Goal: Communication & Community: Answer question/provide support

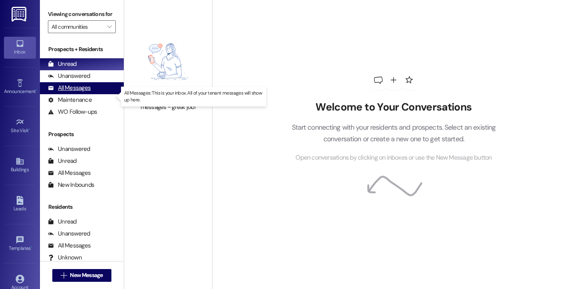
click at [95, 94] on div "All Messages (undefined)" at bounding box center [82, 88] width 84 height 12
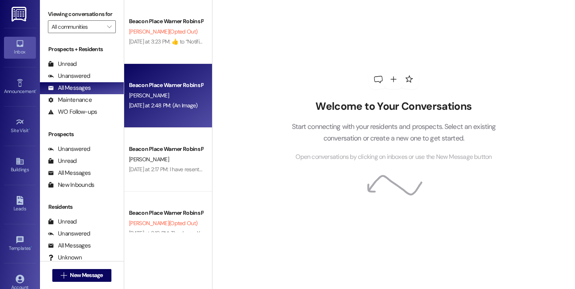
click at [157, 110] on div "[DATE] at 2:48 PM: (An Image) [DATE] at 2:48 PM: (An Image)" at bounding box center [165, 106] width 75 height 10
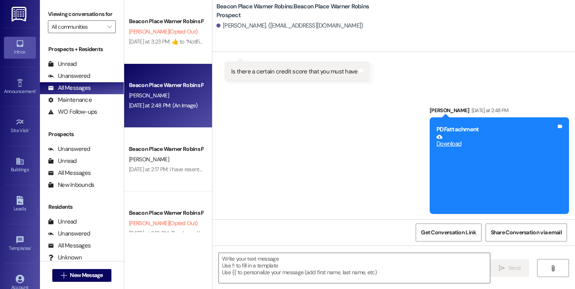
scroll to position [654, 0]
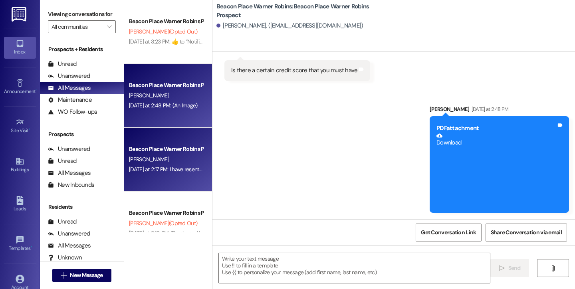
click at [173, 159] on div "[PERSON_NAME]" at bounding box center [165, 160] width 75 height 10
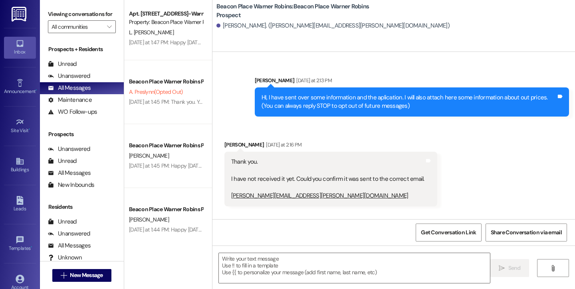
scroll to position [0, 0]
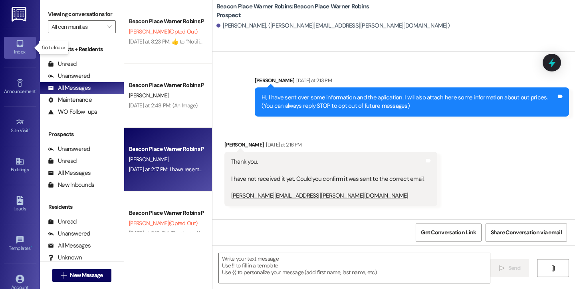
click at [9, 51] on div "Inbox" at bounding box center [20, 52] width 40 height 8
click at [70, 68] on div "Unread" at bounding box center [62, 64] width 29 height 8
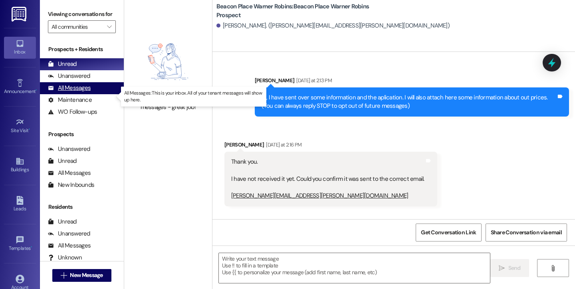
click at [74, 92] on div "All Messages" at bounding box center [69, 88] width 43 height 8
